Goal: Task Accomplishment & Management: Use online tool/utility

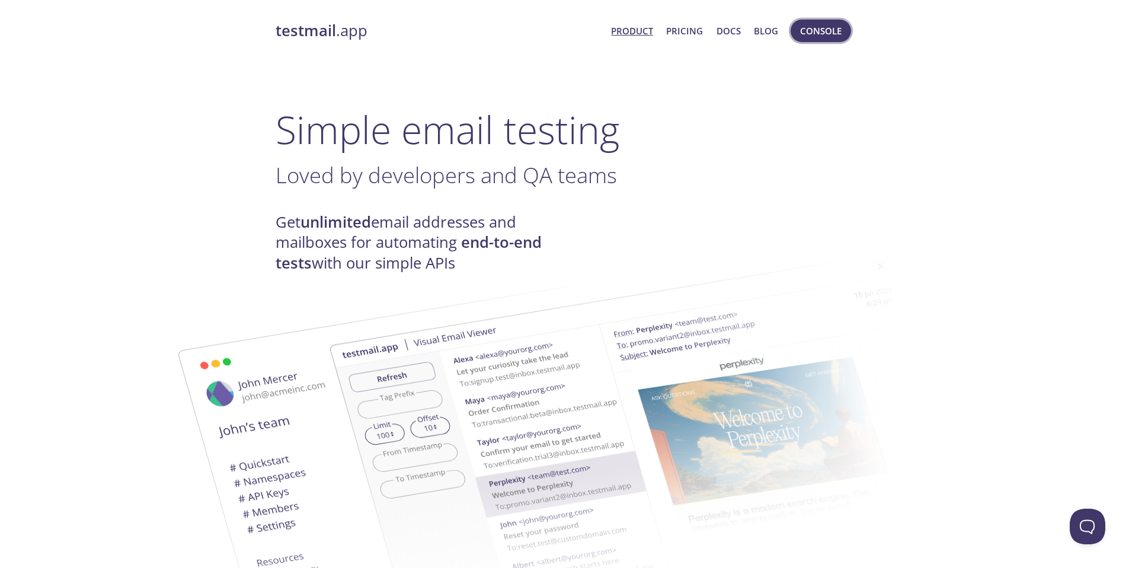
click at [814, 23] on span "Console" at bounding box center [820, 30] width 41 height 15
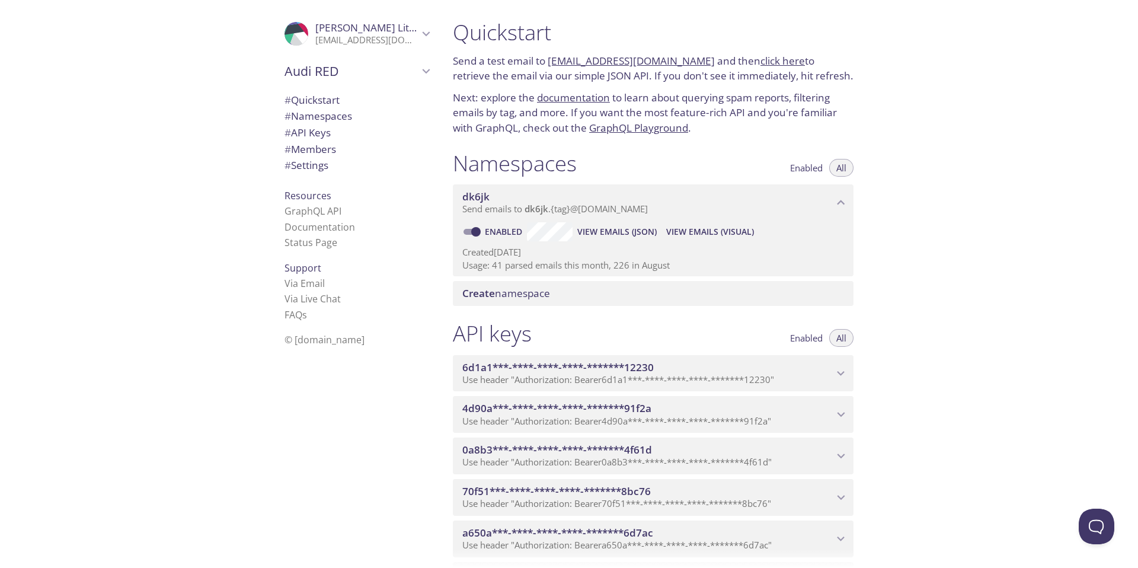
click at [602, 227] on span "View Emails (JSON)" at bounding box center [616, 232] width 79 height 14
